Goal: Navigation & Orientation: Understand site structure

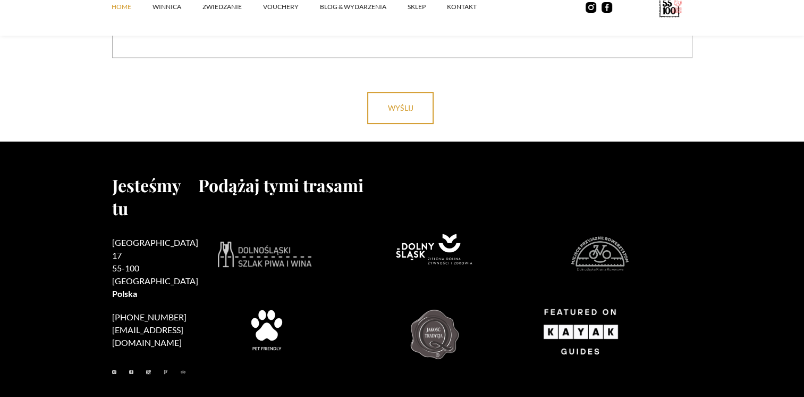
scroll to position [4353, 0]
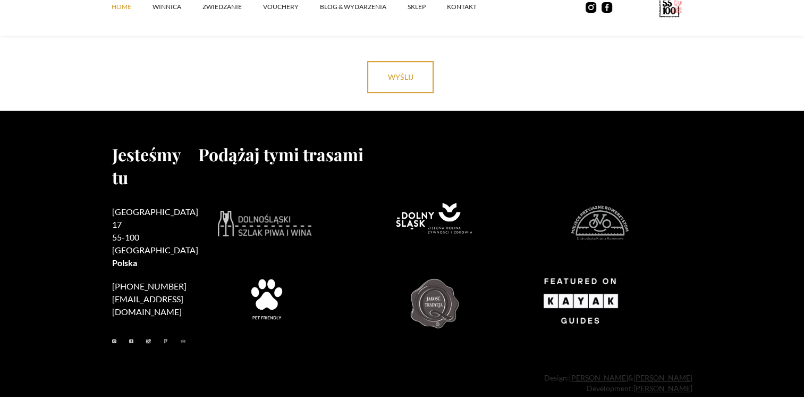
click at [149, 215] on h2 "[STREET_ADDRESS]" at bounding box center [155, 237] width 86 height 64
